Goal: Task Accomplishment & Management: Manage account settings

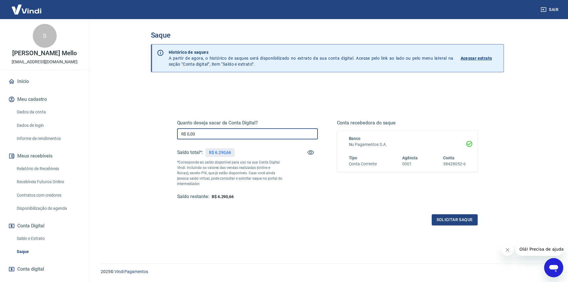
click at [246, 131] on input "R$ 0,00" at bounding box center [247, 133] width 141 height 11
type input "R$ 6.290,66"
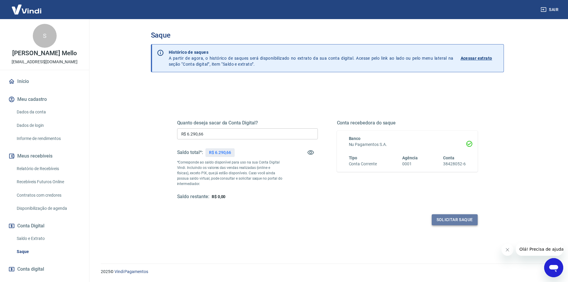
click at [452, 221] on button "Solicitar saque" at bounding box center [455, 219] width 46 height 11
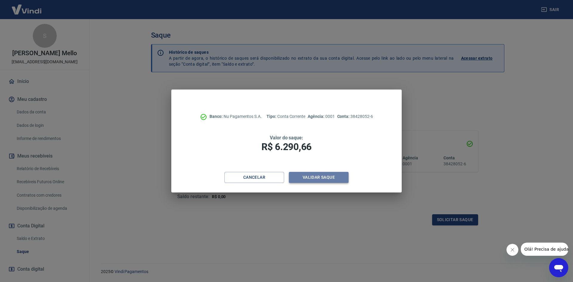
click at [320, 181] on button "Validar saque" at bounding box center [319, 177] width 60 height 11
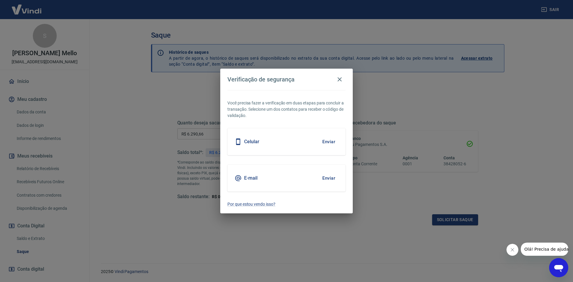
click at [330, 181] on button "Enviar" at bounding box center [328, 178] width 19 height 13
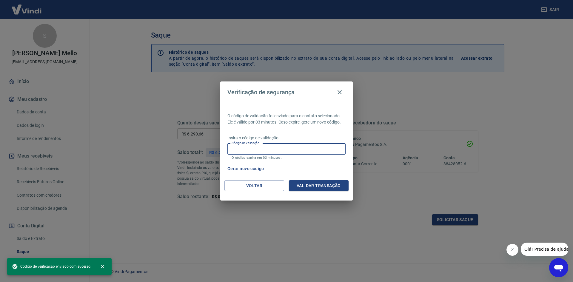
click at [289, 151] on input "Código de validação" at bounding box center [286, 148] width 118 height 11
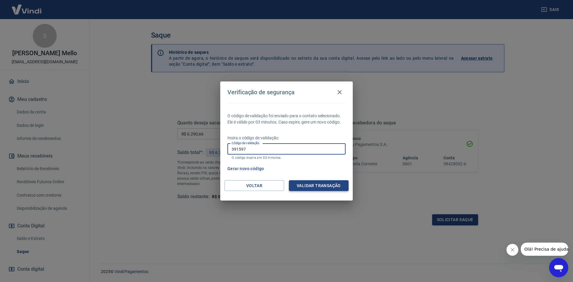
type input "391597"
click at [319, 187] on button "Validar transação" at bounding box center [319, 185] width 60 height 11
